Goal: Navigation & Orientation: Find specific page/section

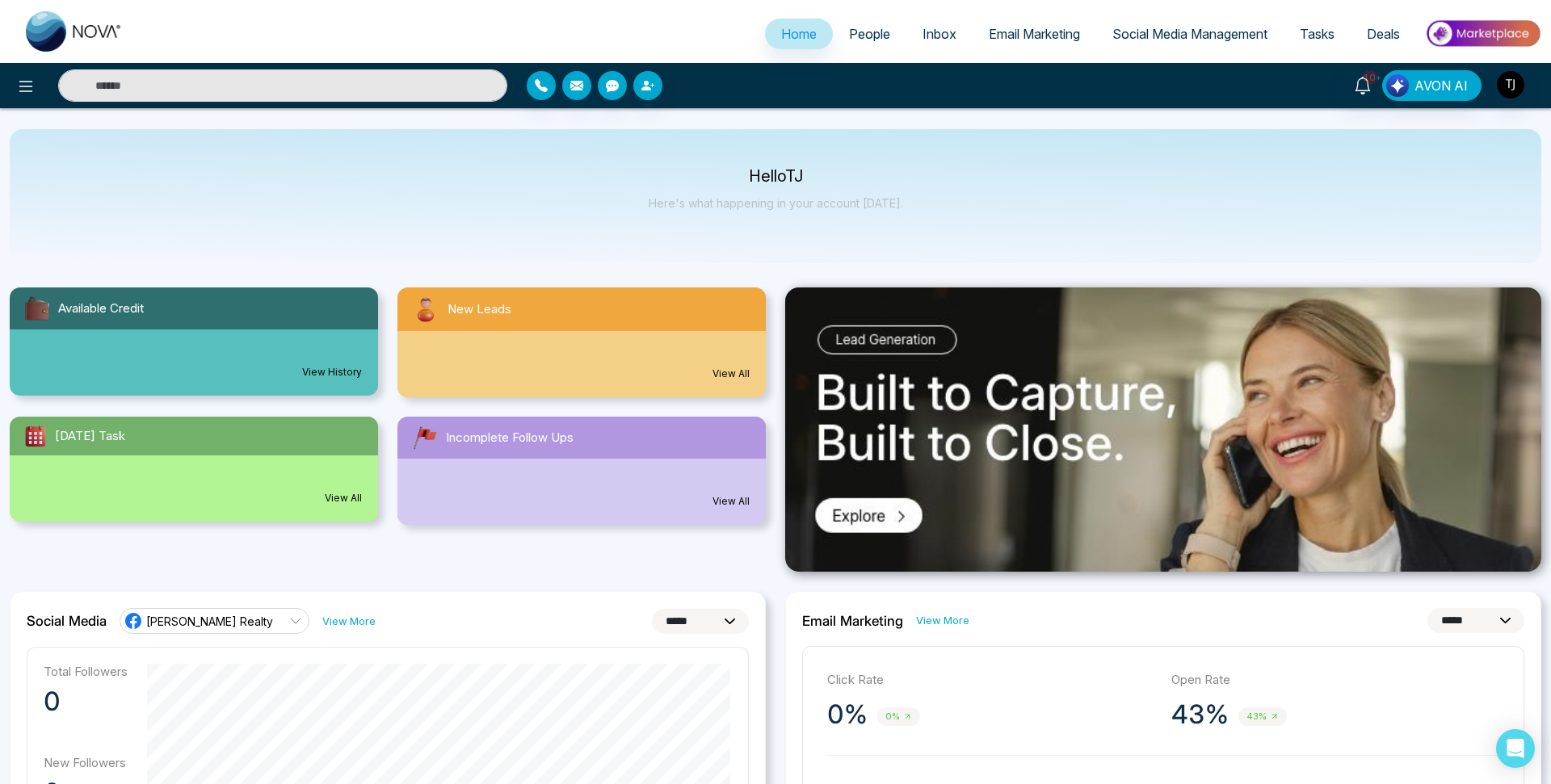
select select "*"
click at [857, 45] on link "People" at bounding box center [869, 34] width 73 height 30
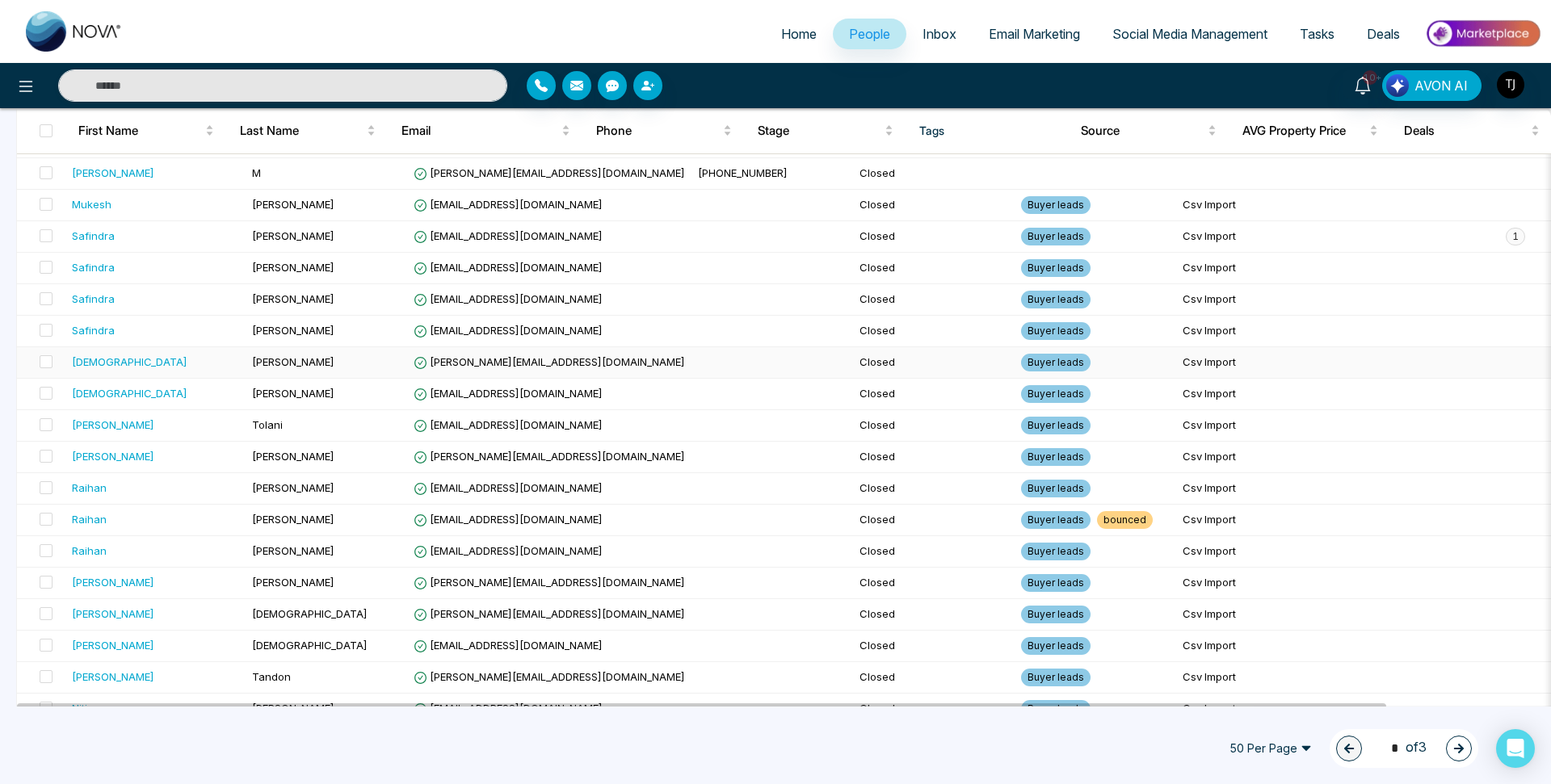
scroll to position [1200, 0]
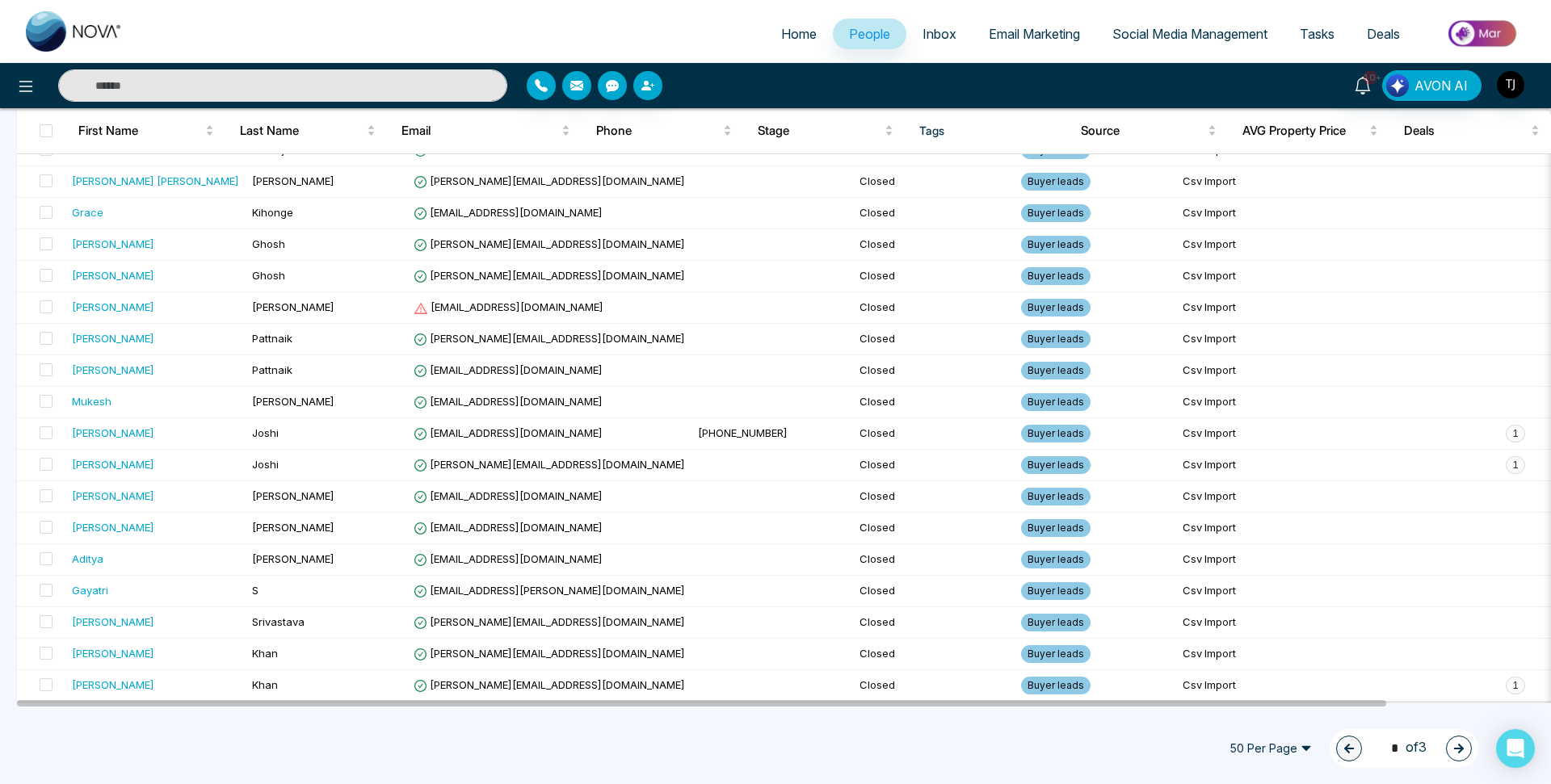
click at [928, 28] on span "Inbox" at bounding box center [939, 34] width 34 height 16
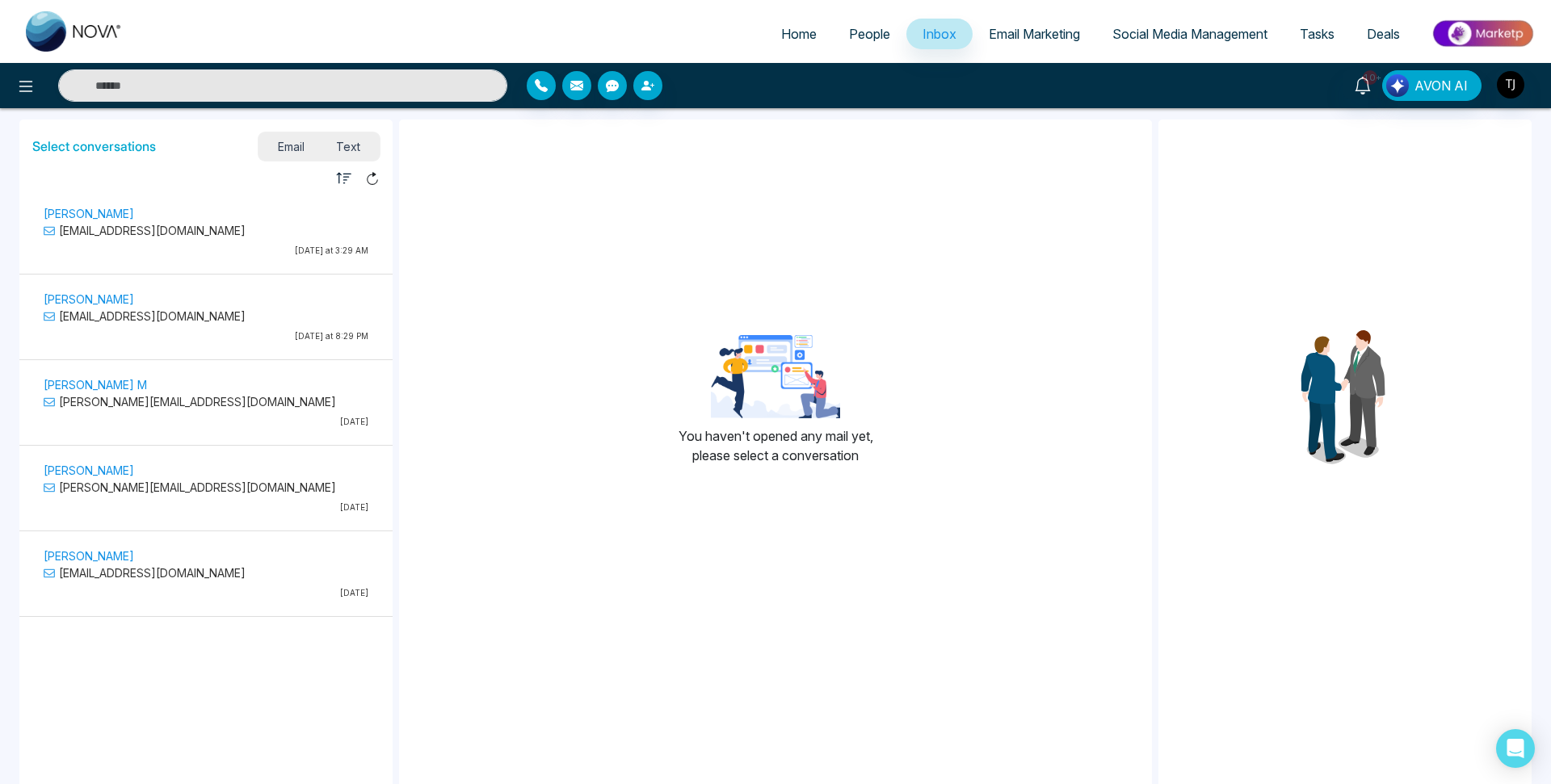
click at [803, 24] on link "Home" at bounding box center [799, 34] width 68 height 30
select select "*"
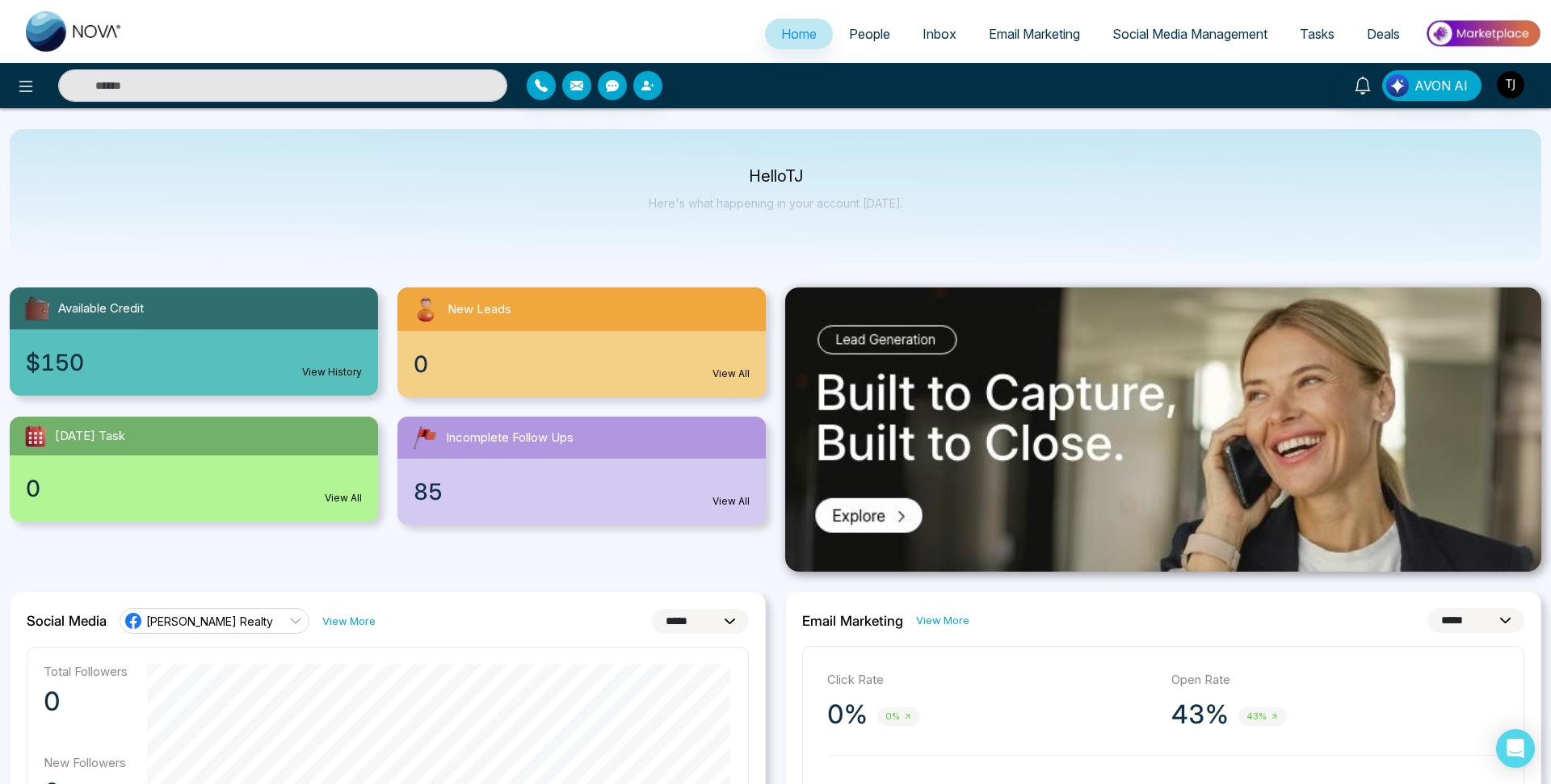
click at [871, 36] on span "People" at bounding box center [869, 34] width 41 height 16
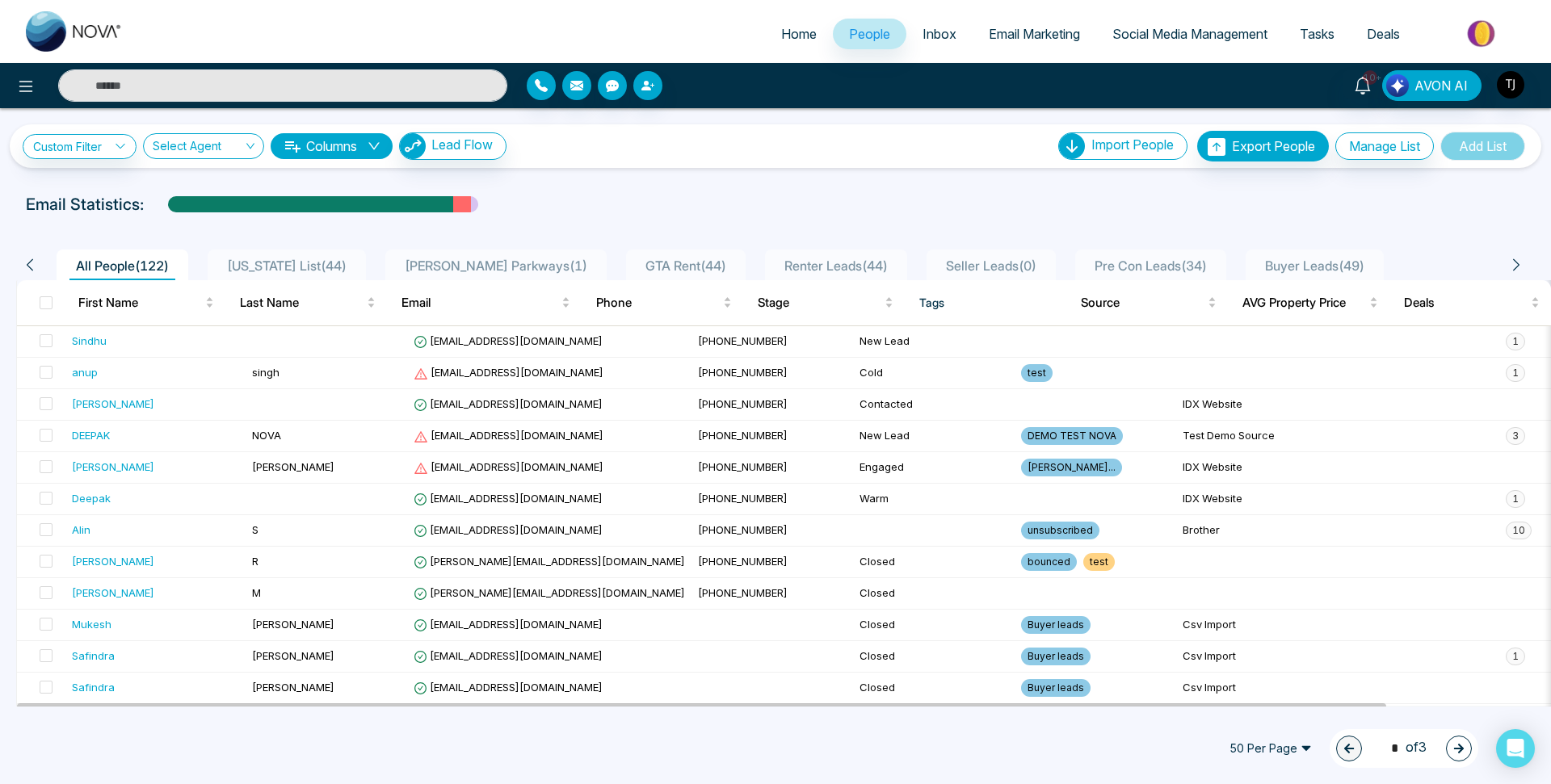
click at [1525, 83] on div "10+ AVON AI" at bounding box center [1228, 86] width 627 height 30
click at [1504, 95] on img "button" at bounding box center [1511, 84] width 28 height 28
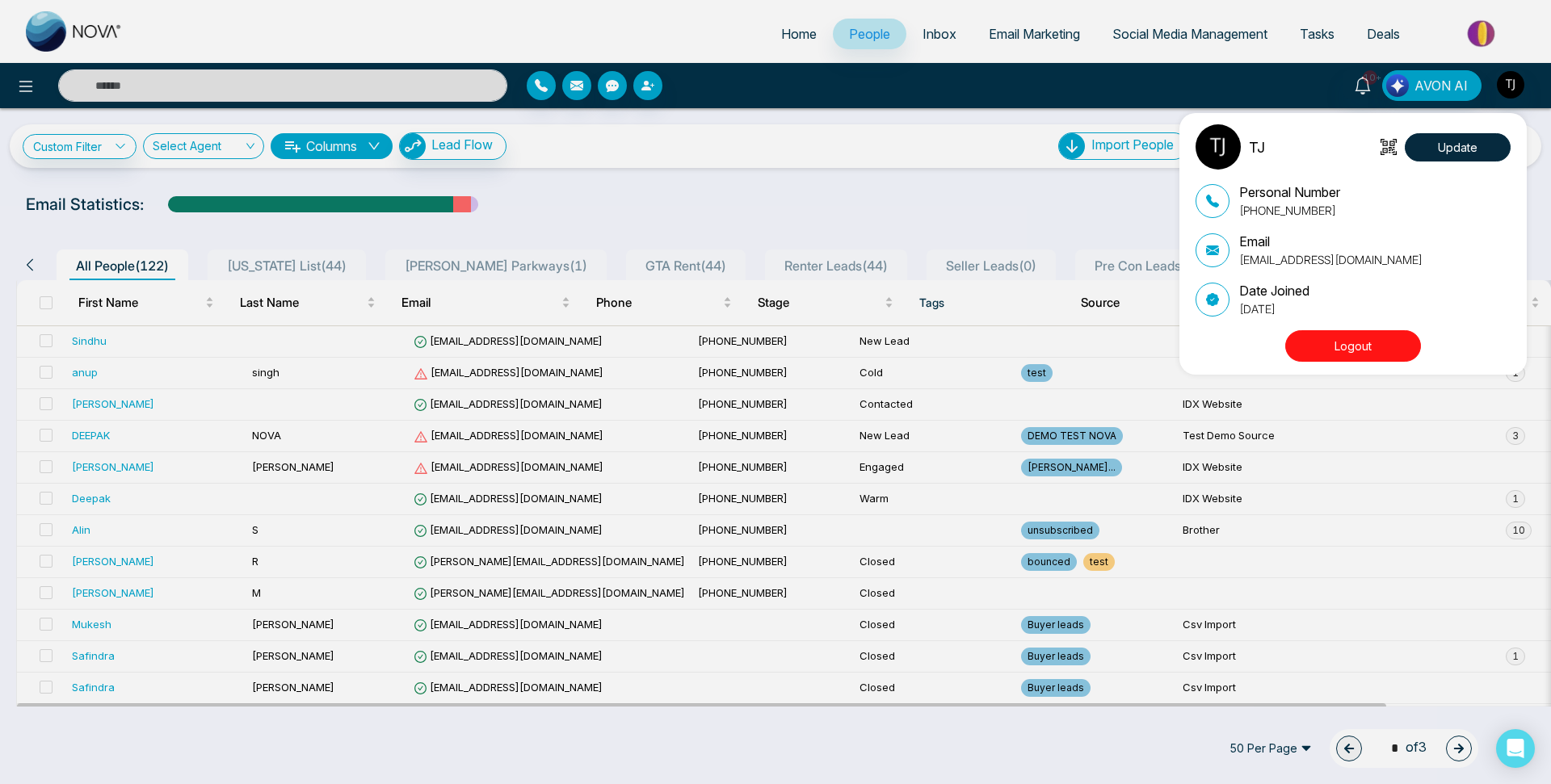
click at [1346, 344] on button "Logout" at bounding box center [1352, 346] width 135 height 31
